Goal: Task Accomplishment & Management: Manage account settings

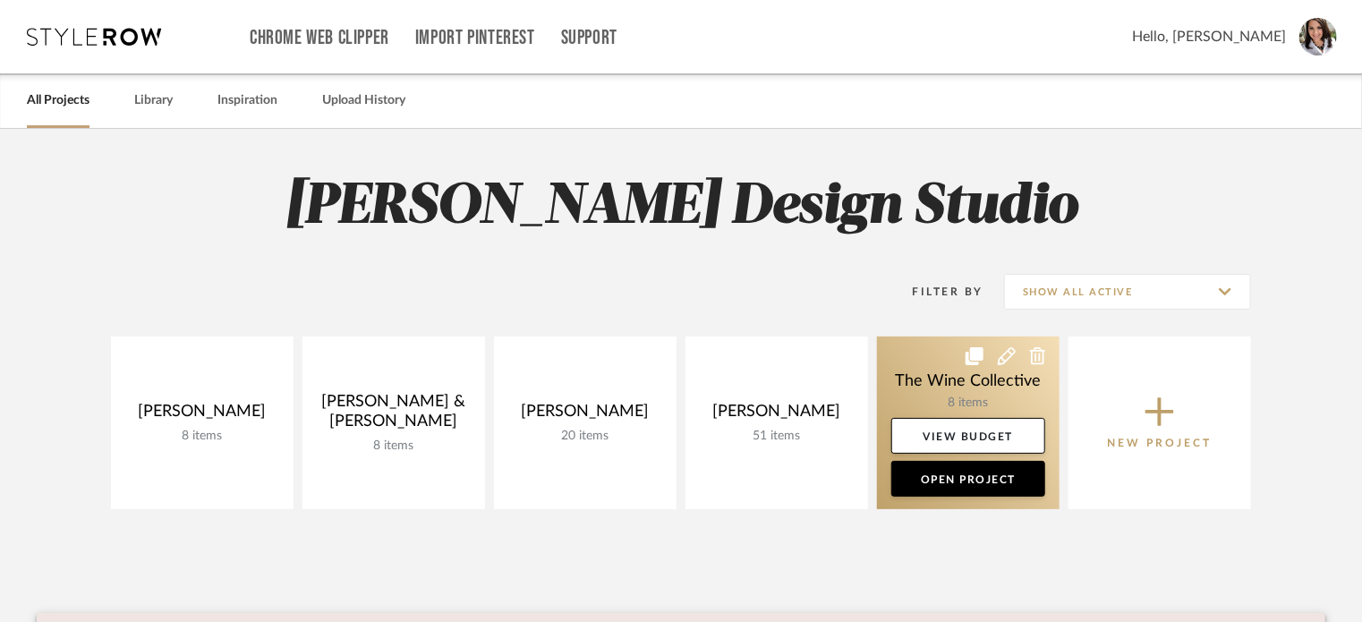
click at [1043, 357] on icon at bounding box center [1038, 356] width 16 height 18
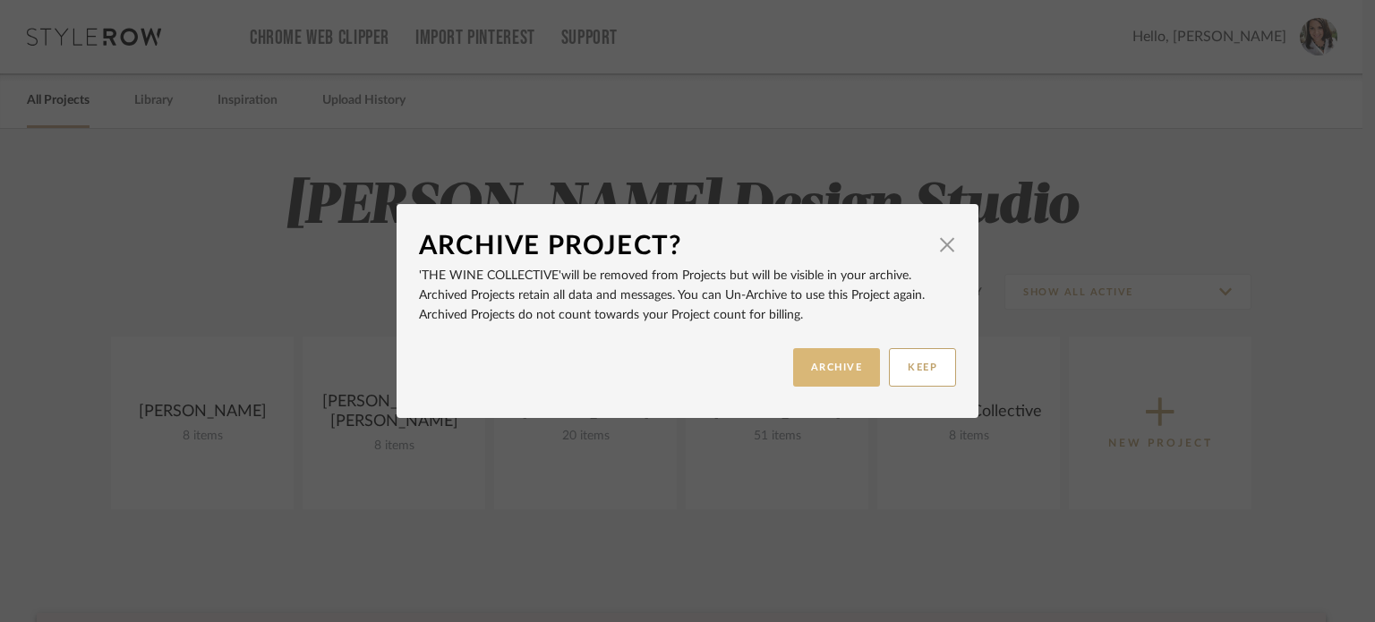
click at [833, 369] on button "ARCHIVE" at bounding box center [837, 367] width 88 height 38
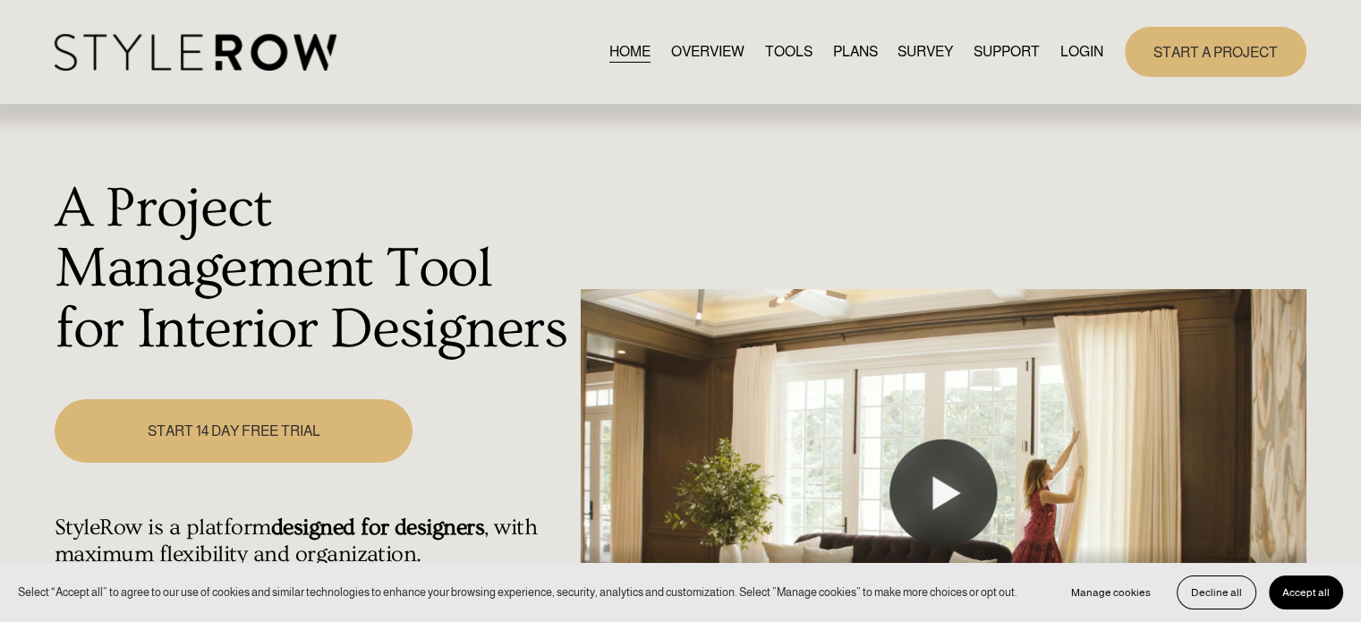
click at [1081, 51] on link "LOGIN" at bounding box center [1081, 51] width 43 height 24
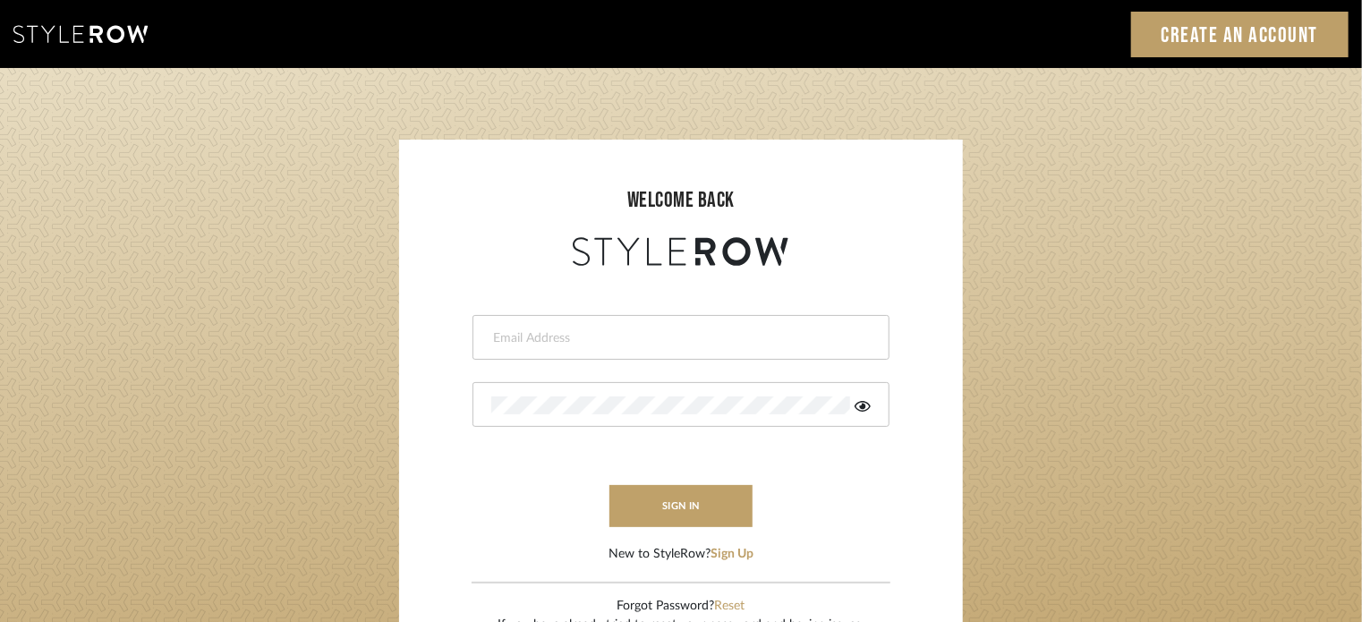
type input "[EMAIL_ADDRESS][PERSON_NAME][DOMAIN_NAME]"
click at [795, 539] on form "[EMAIL_ADDRESS][PERSON_NAME][DOMAIN_NAME] sign in New to StyleRow? Sign Up" at bounding box center [681, 417] width 528 height 294
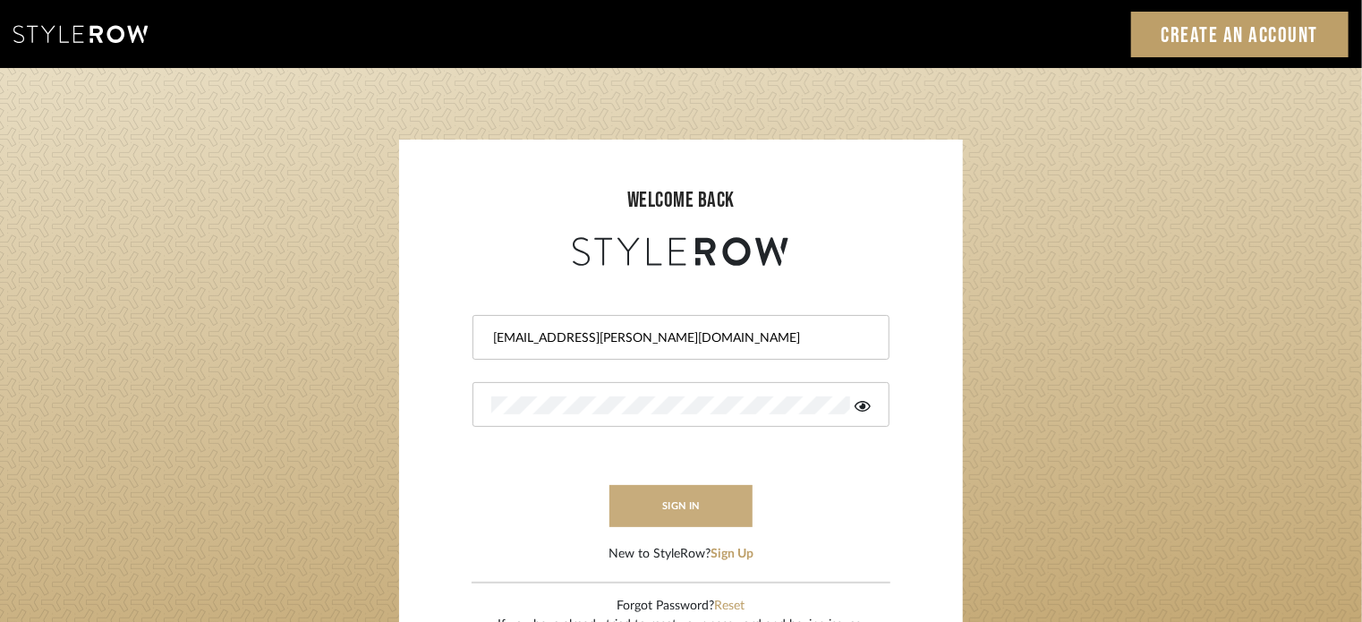
click at [680, 498] on button "sign in" at bounding box center [680, 506] width 143 height 42
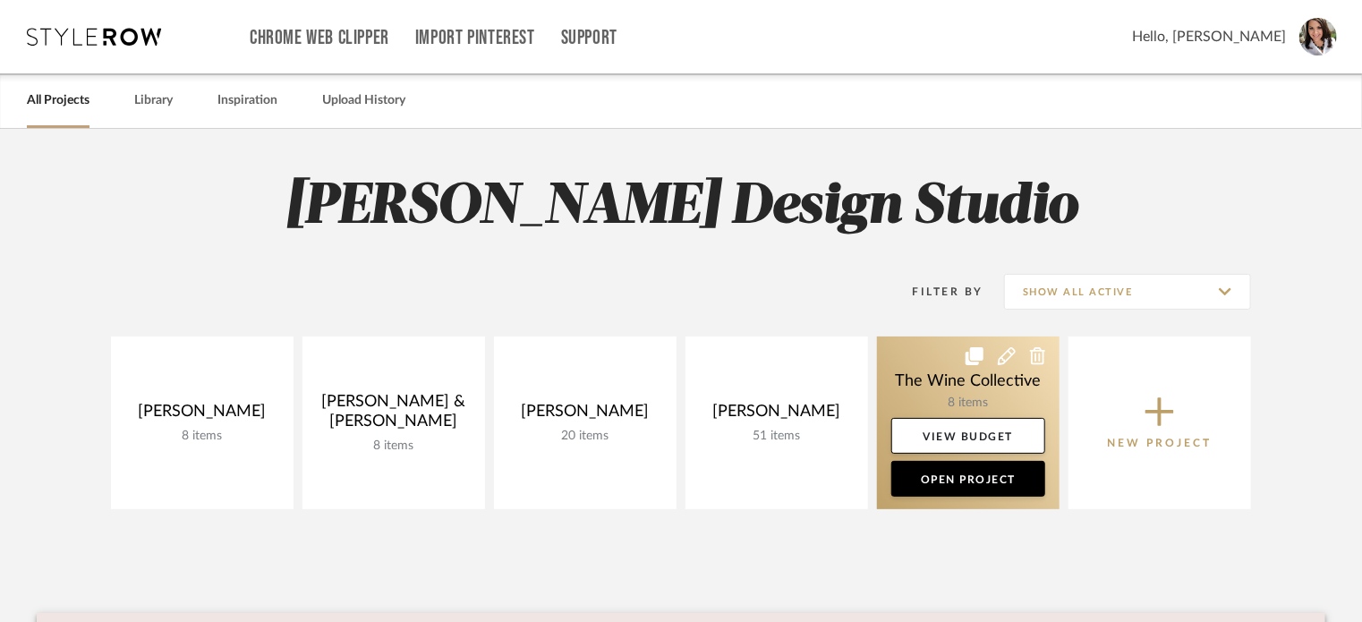
click at [1039, 353] on icon at bounding box center [1038, 356] width 16 height 18
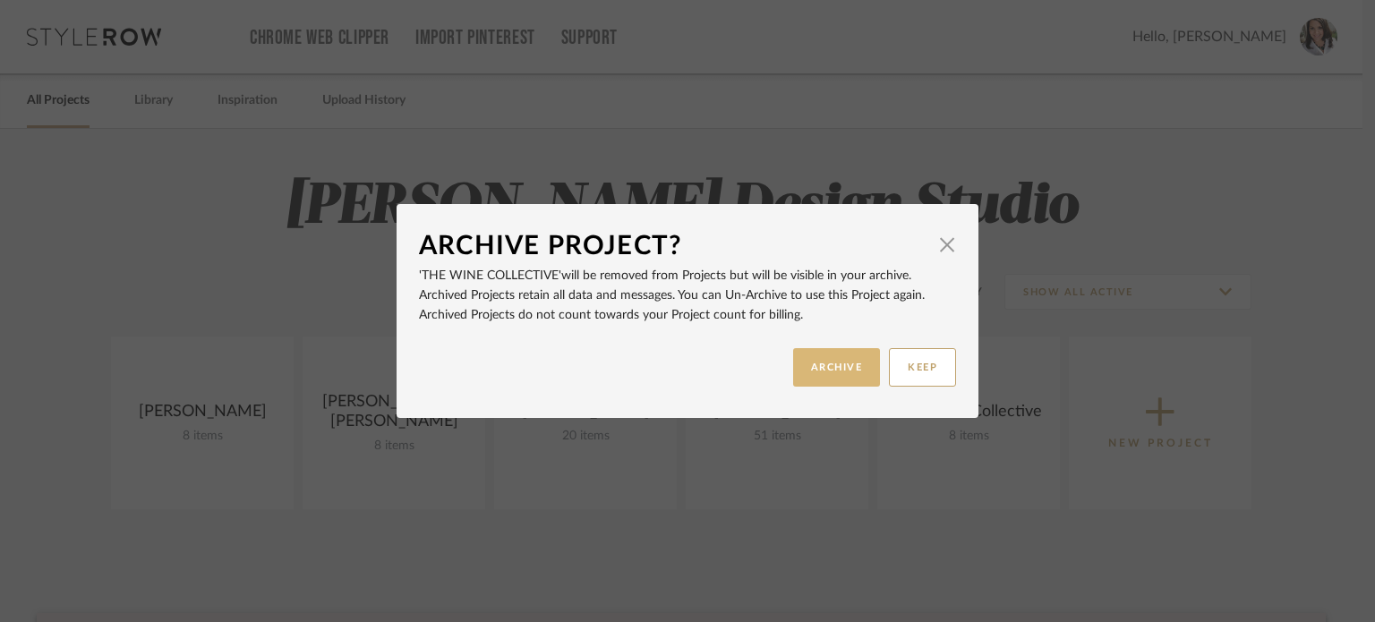
click at [809, 379] on button "ARCHIVE" at bounding box center [837, 367] width 88 height 38
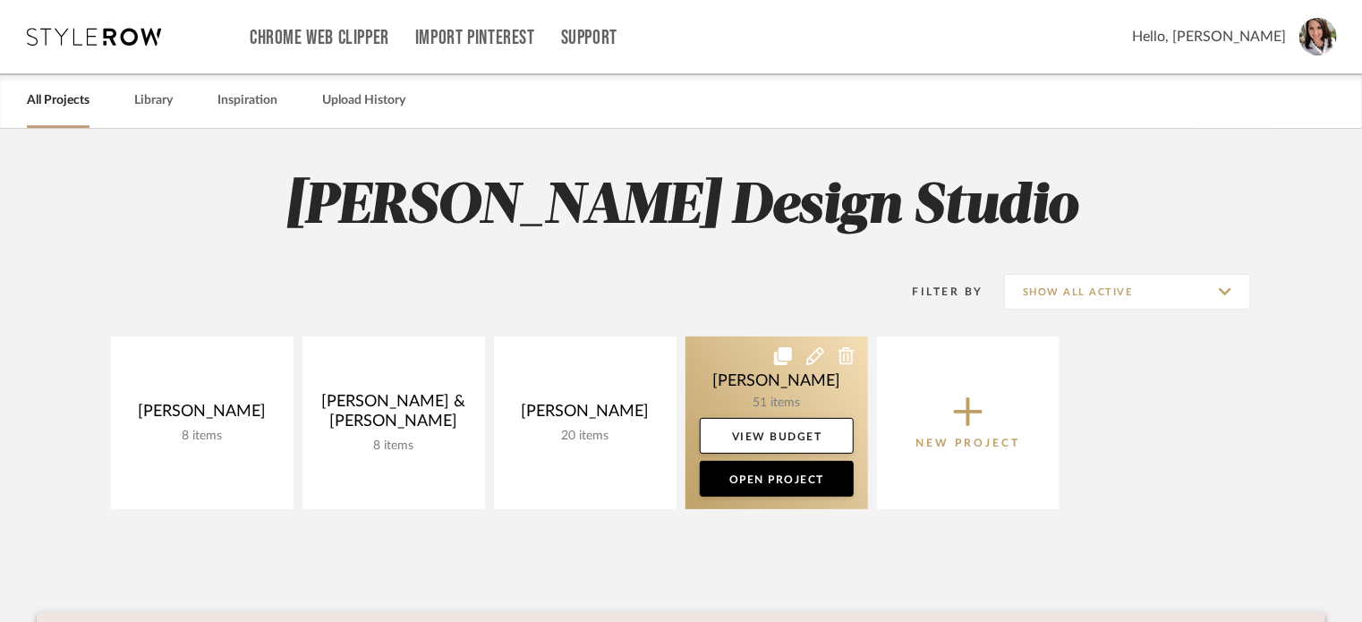
click at [724, 379] on link at bounding box center [776, 422] width 183 height 173
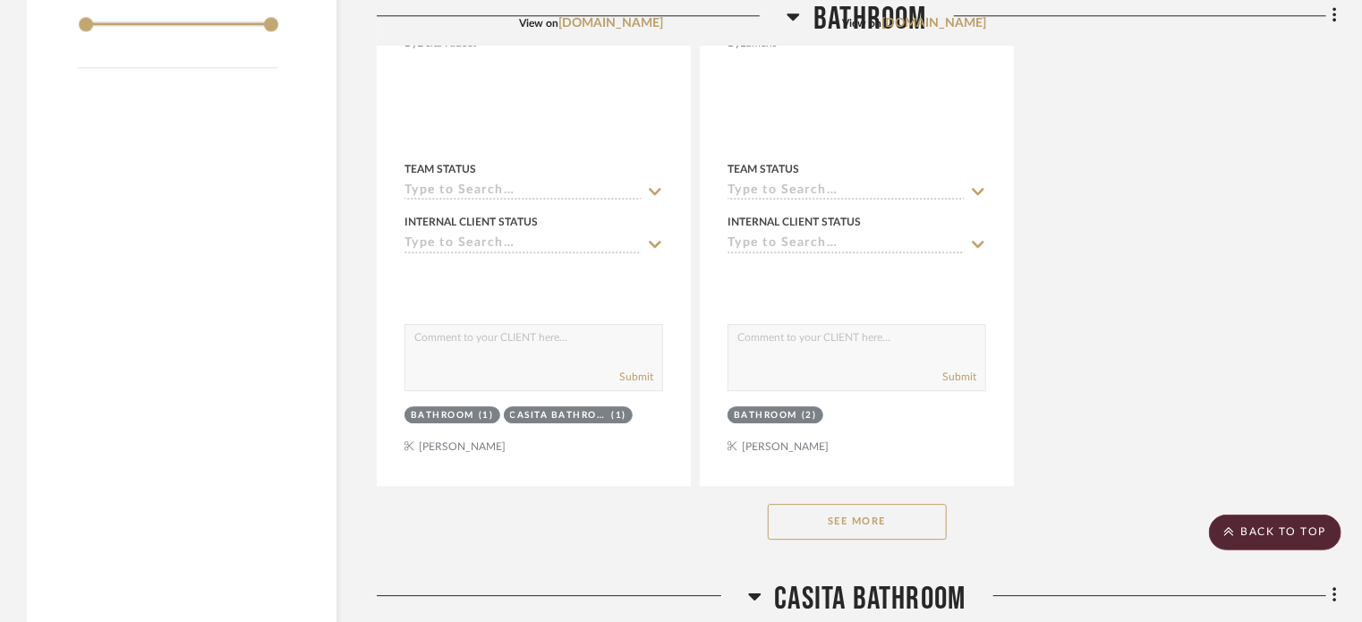
scroll to position [2595, 0]
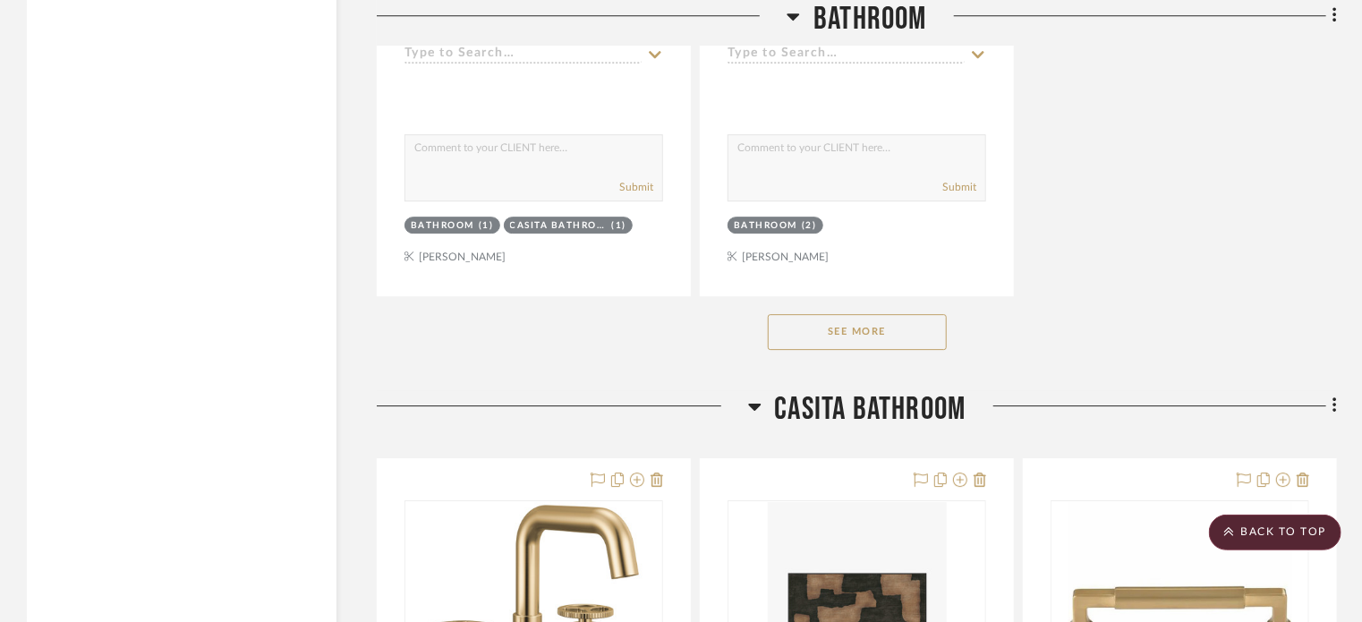
click at [843, 328] on button "See More" at bounding box center [857, 332] width 179 height 36
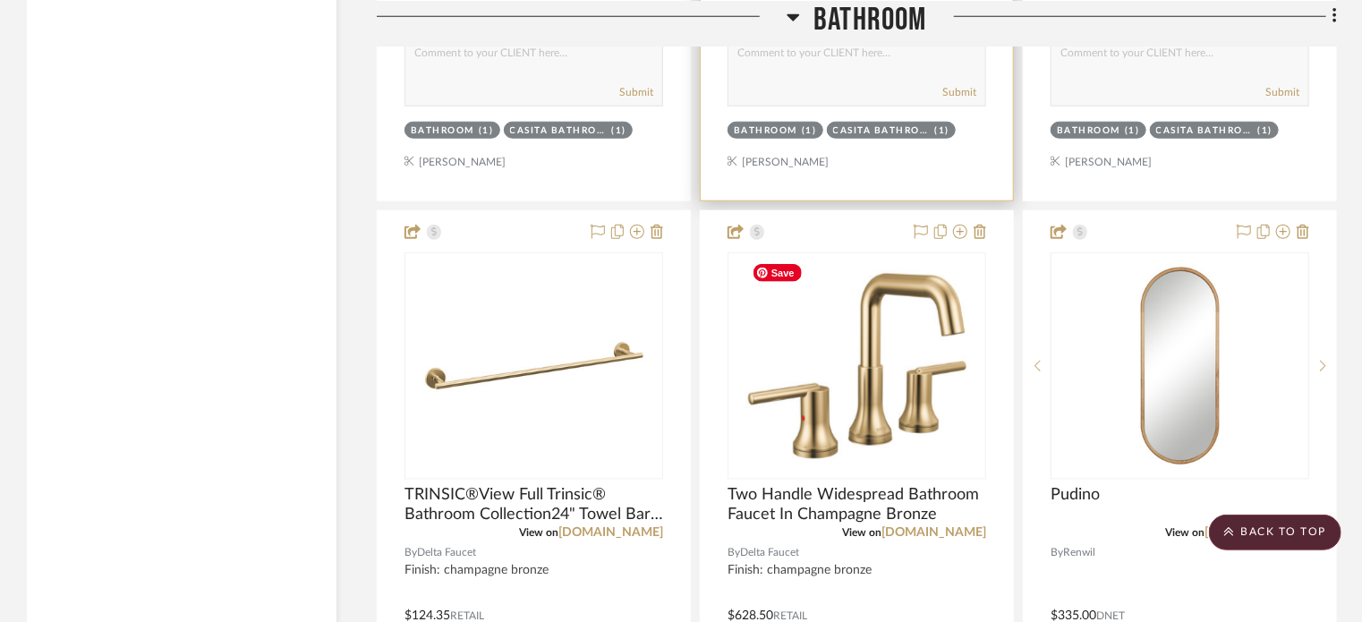
scroll to position [4474, 0]
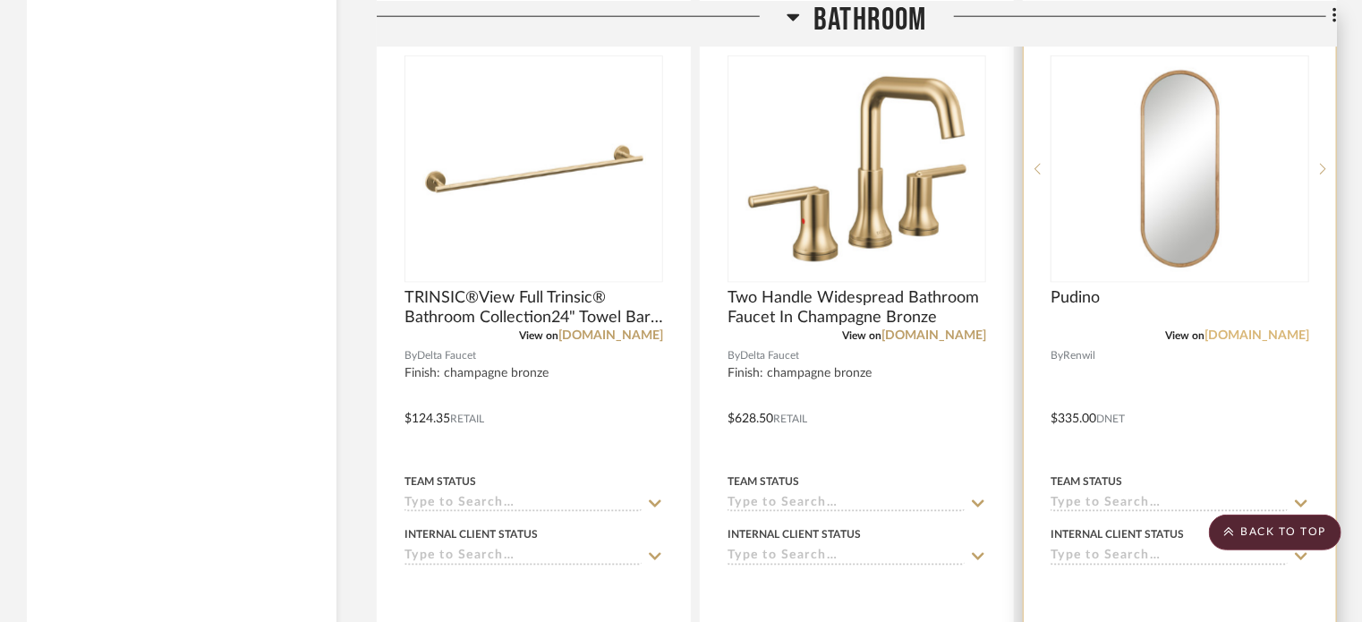
click at [1292, 333] on link "[DOMAIN_NAME]" at bounding box center [1257, 335] width 105 height 13
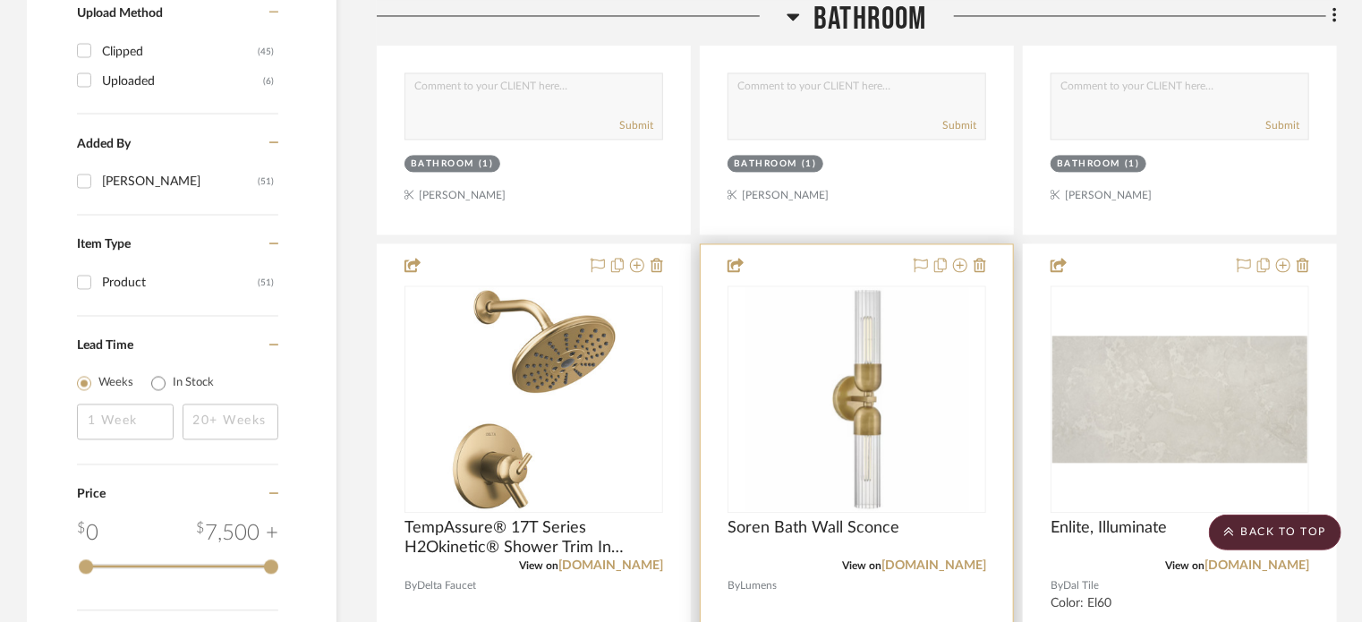
scroll to position [1969, 0]
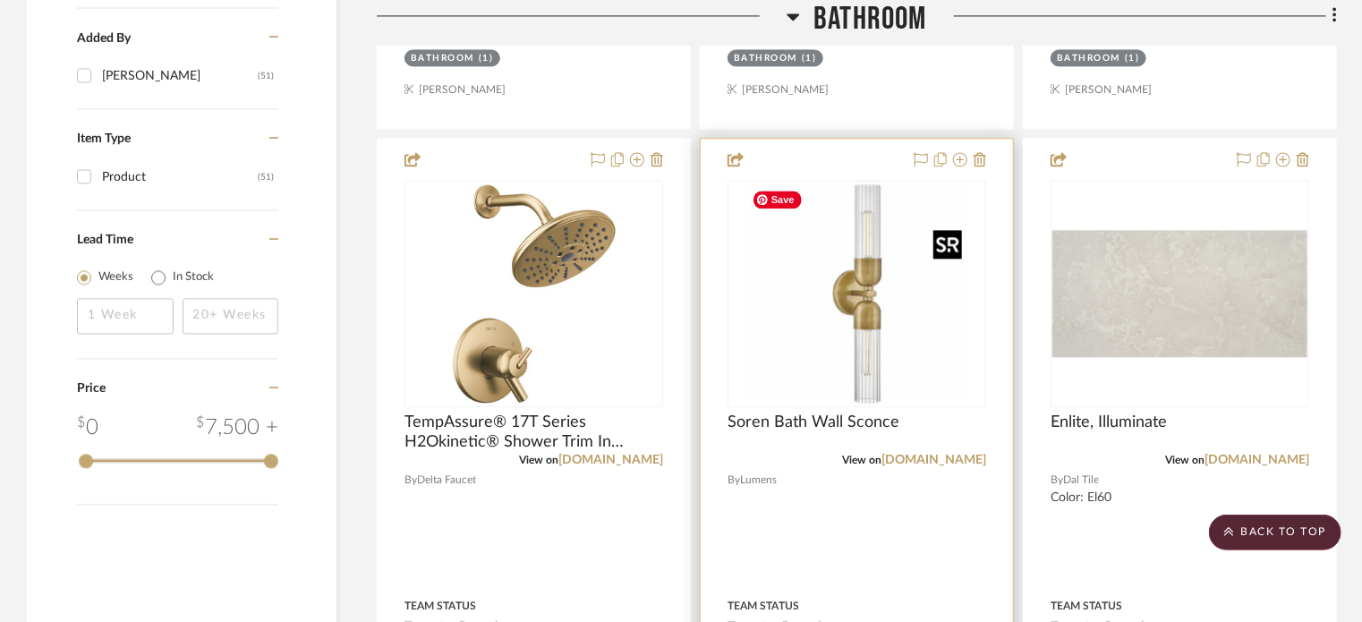
click at [894, 313] on img "0" at bounding box center [857, 294] width 224 height 224
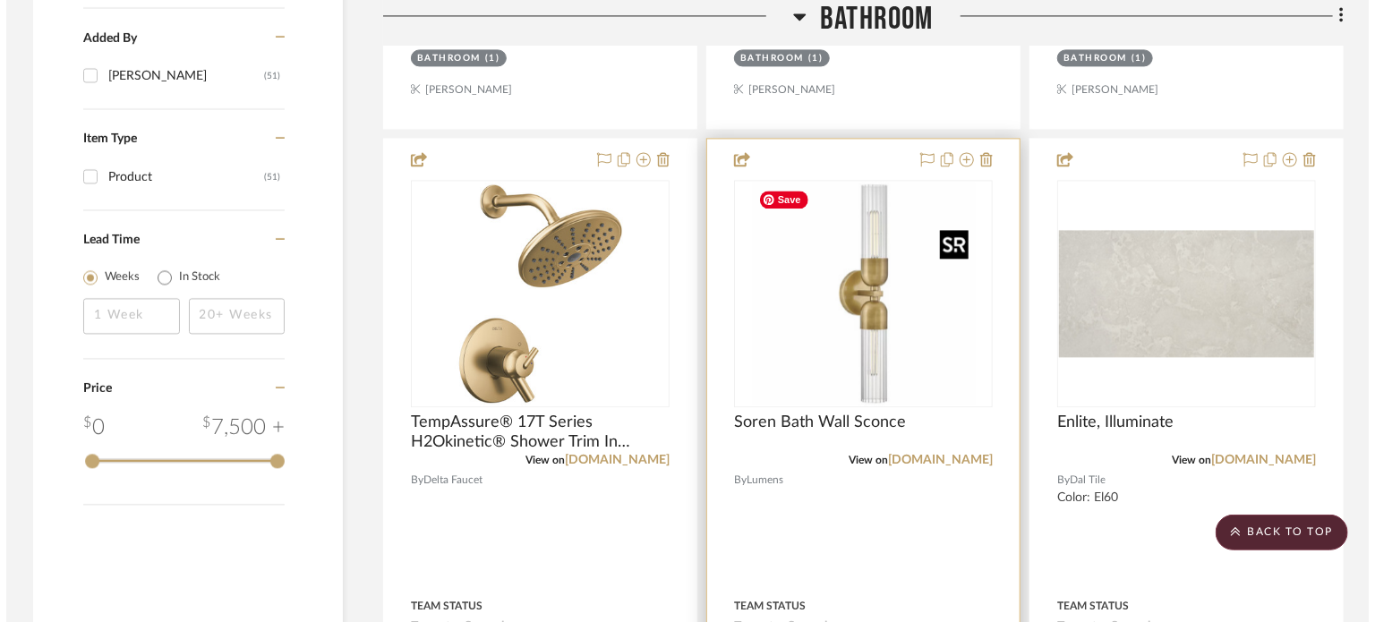
scroll to position [0, 0]
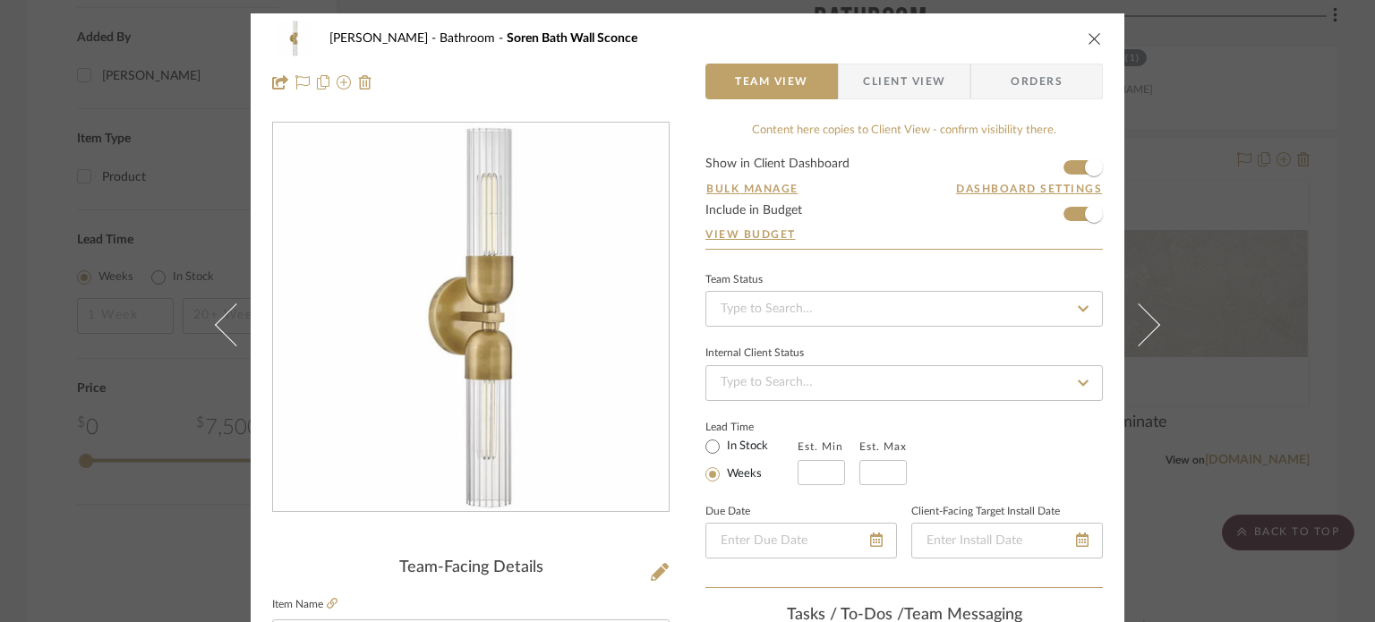
click at [1087, 38] on icon "close" at bounding box center [1094, 38] width 14 height 14
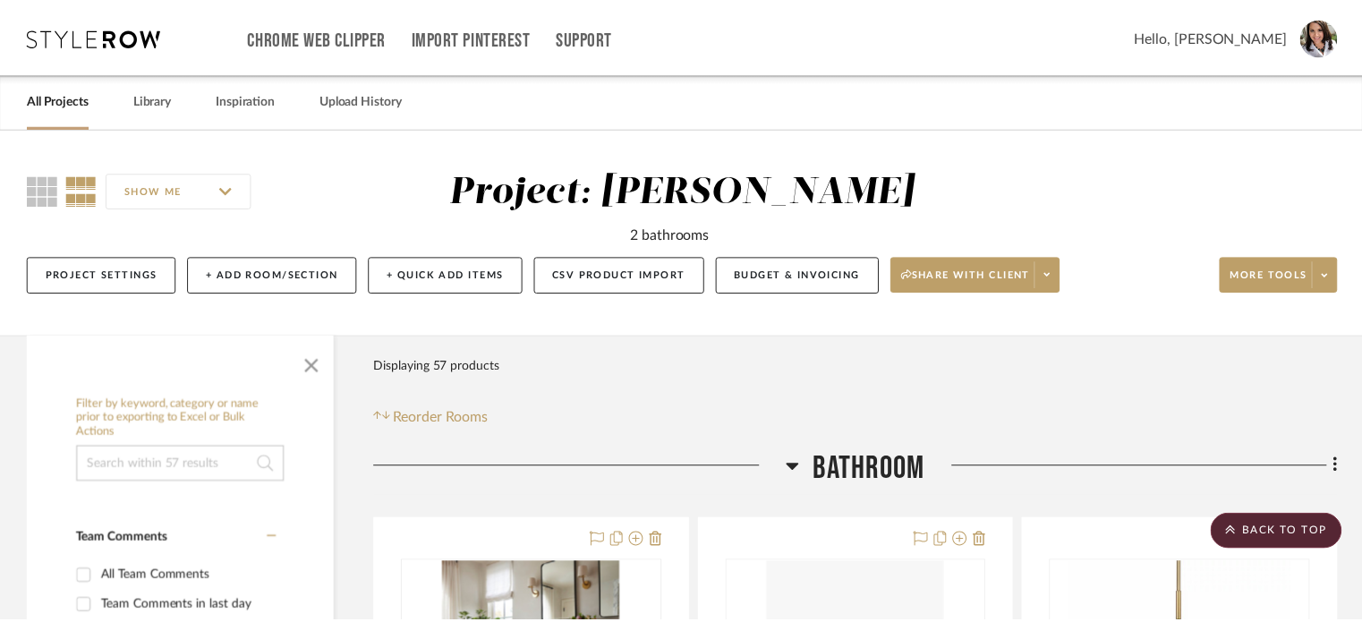
scroll to position [1969, 0]
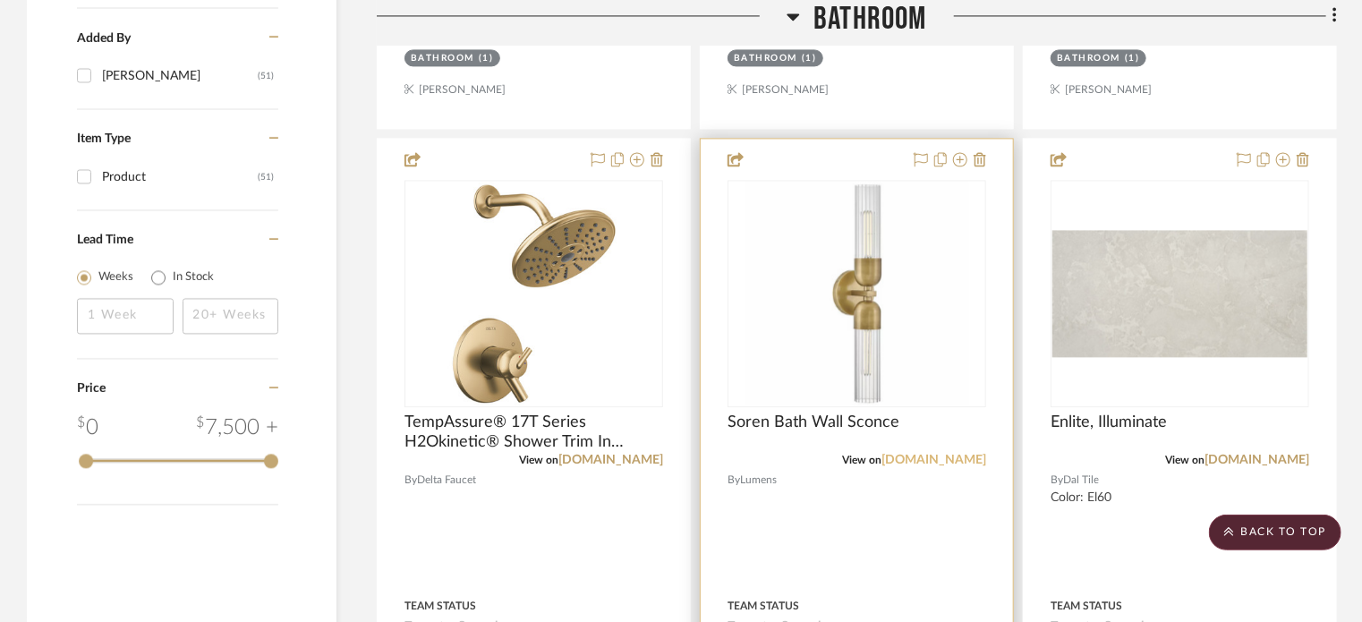
click at [932, 460] on link "[DOMAIN_NAME]" at bounding box center [933, 460] width 105 height 13
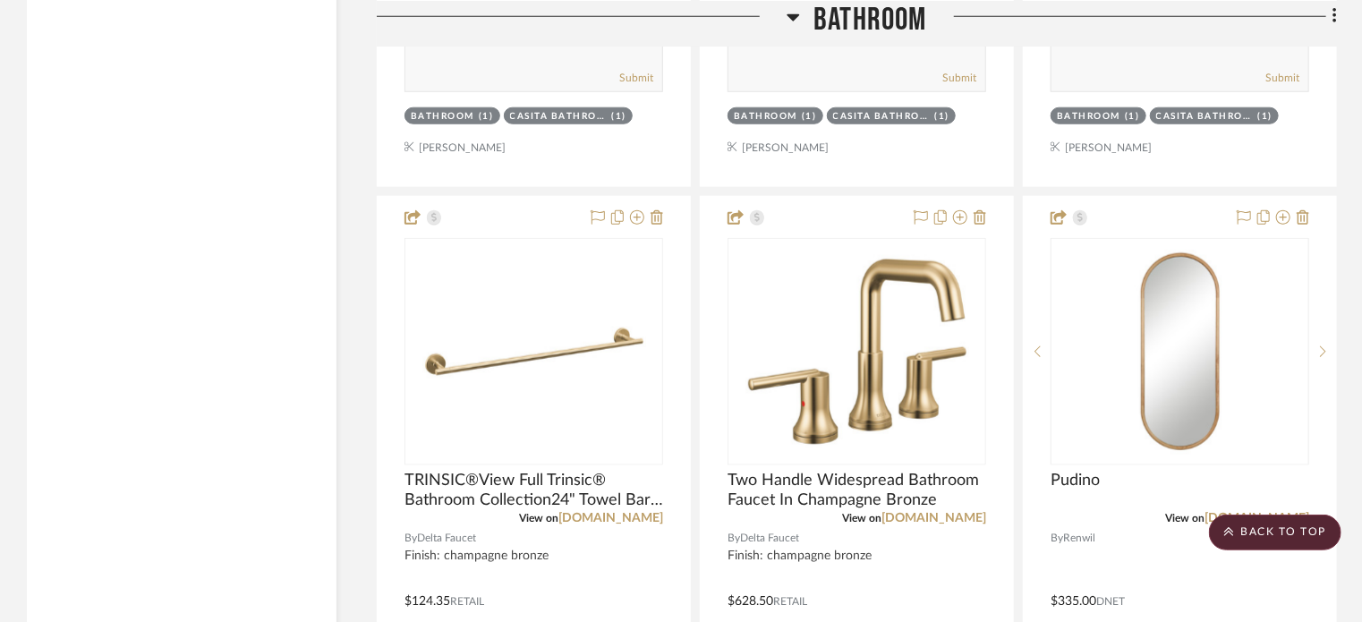
scroll to position [4385, 0]
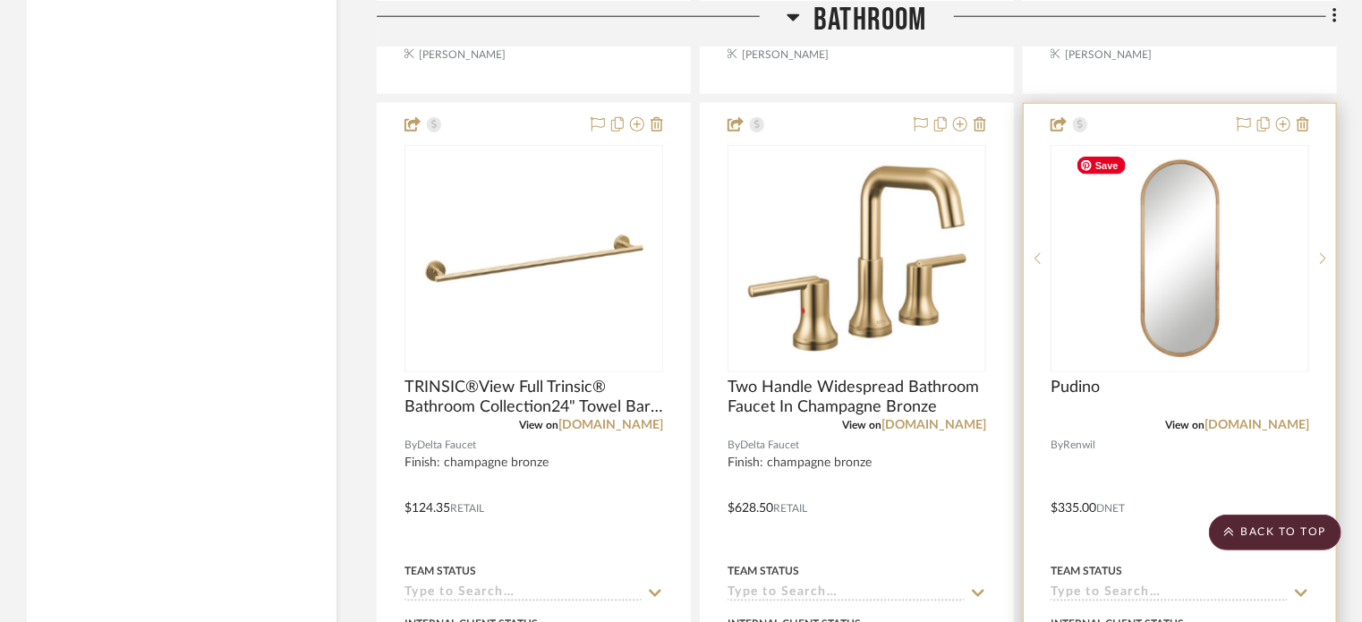
click at [1208, 302] on img "0" at bounding box center [1180, 259] width 224 height 224
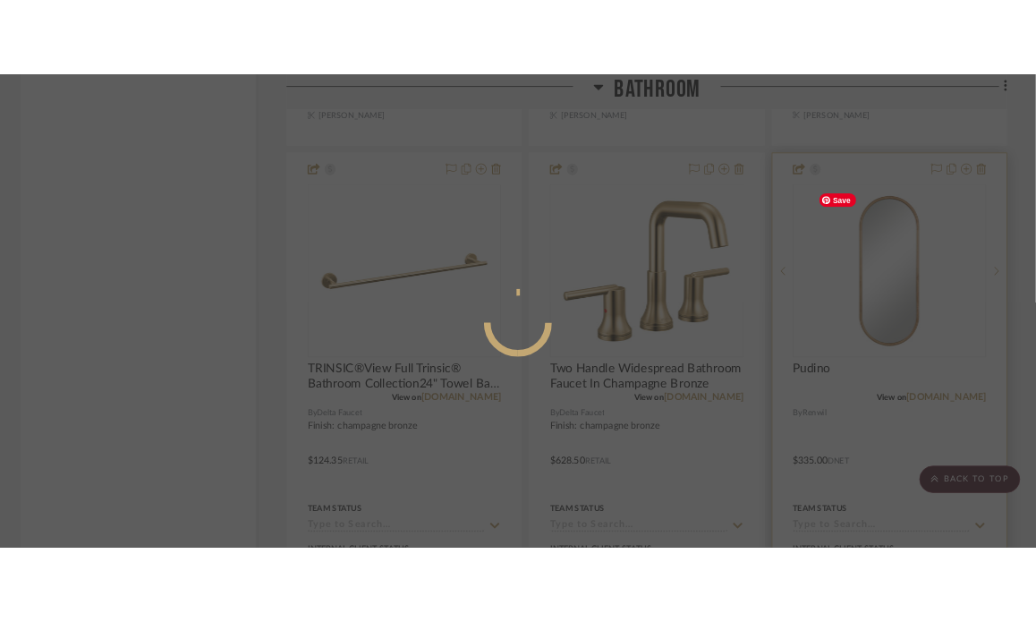
scroll to position [0, 0]
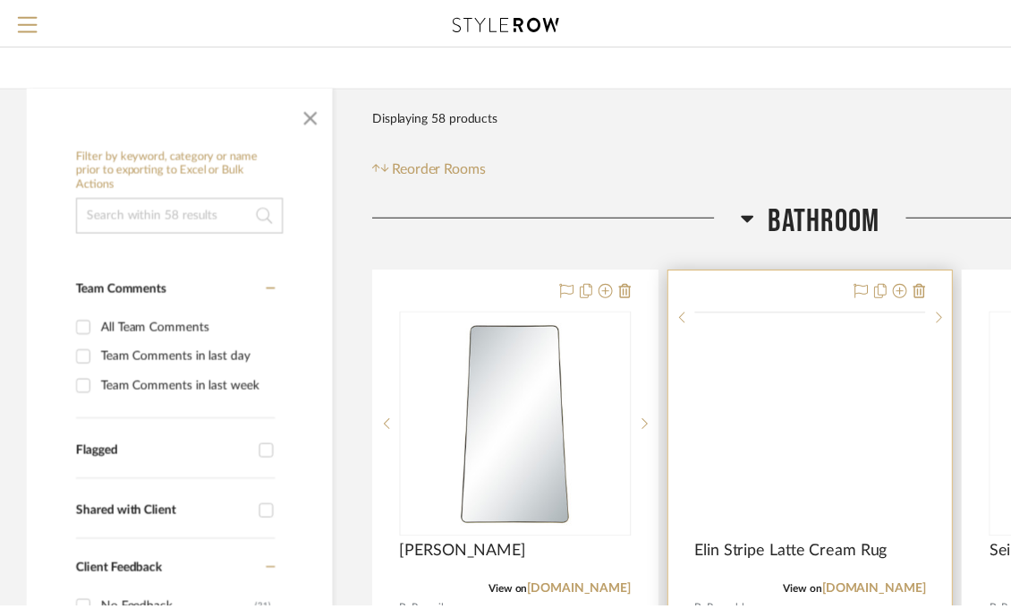
scroll to position [268, 0]
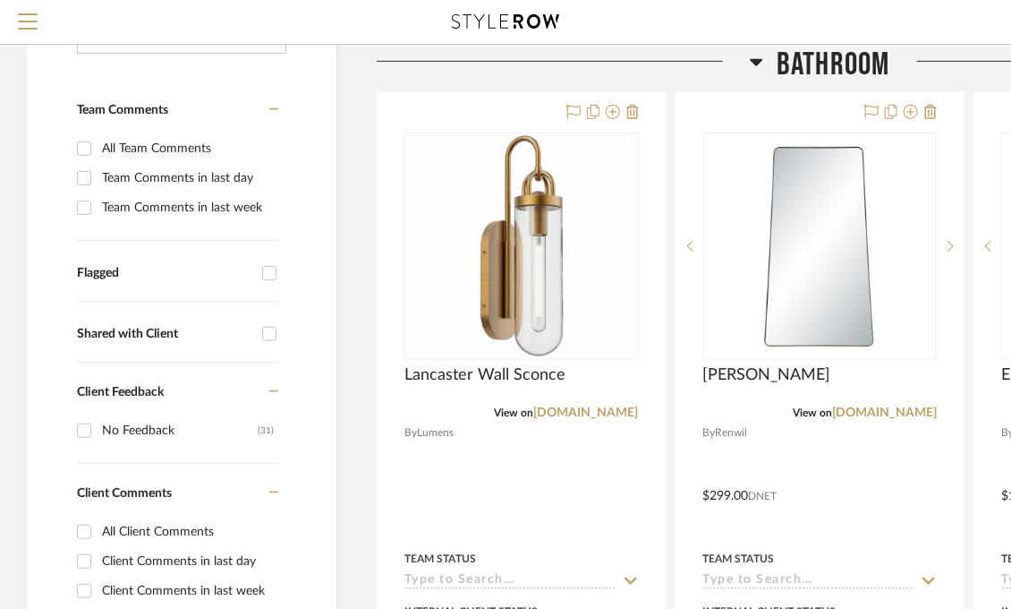
scroll to position [358, 0]
